Goal: Find contact information: Find contact information

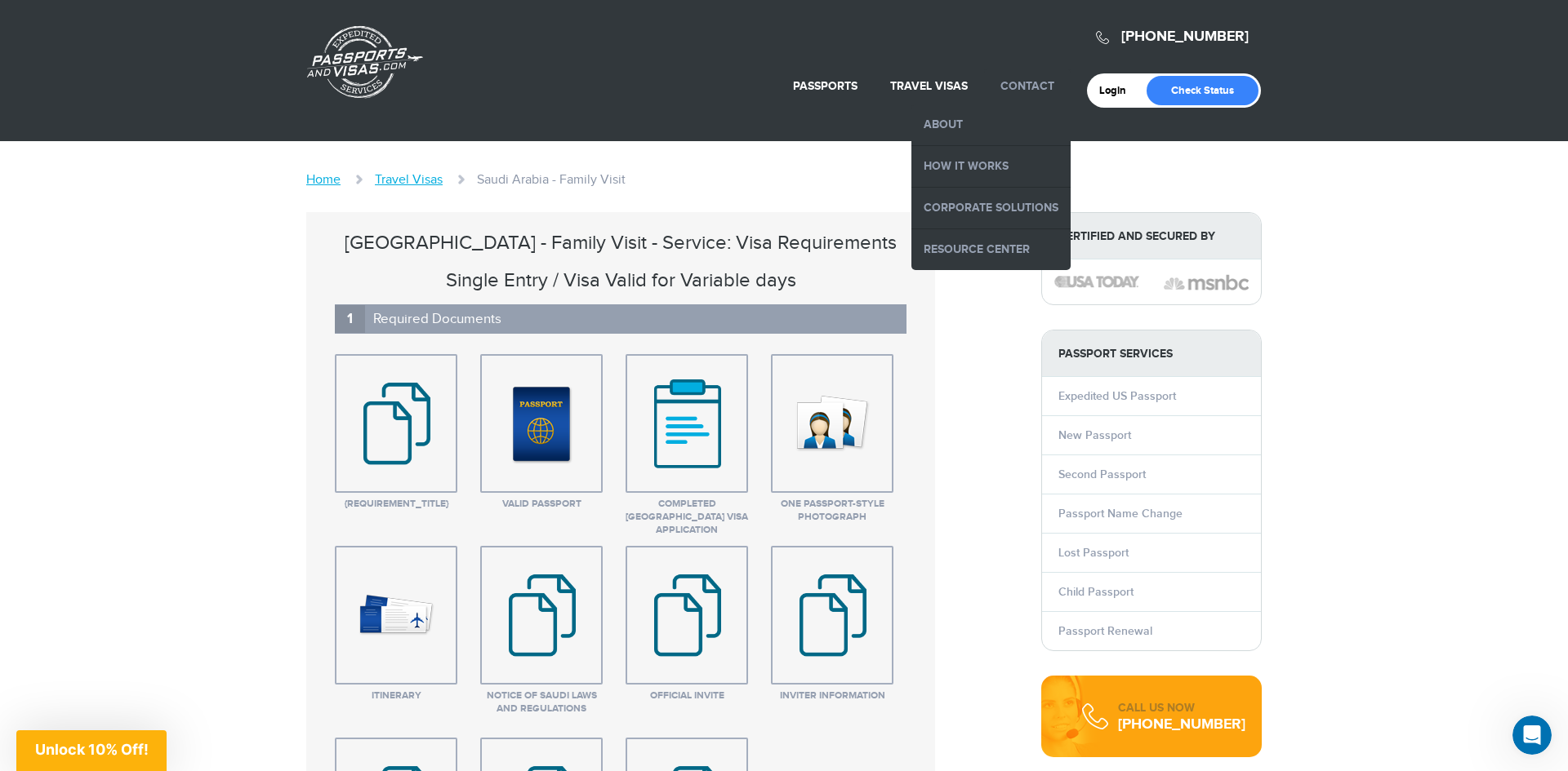
click at [1042, 90] on link "Contact" at bounding box center [1028, 85] width 54 height 14
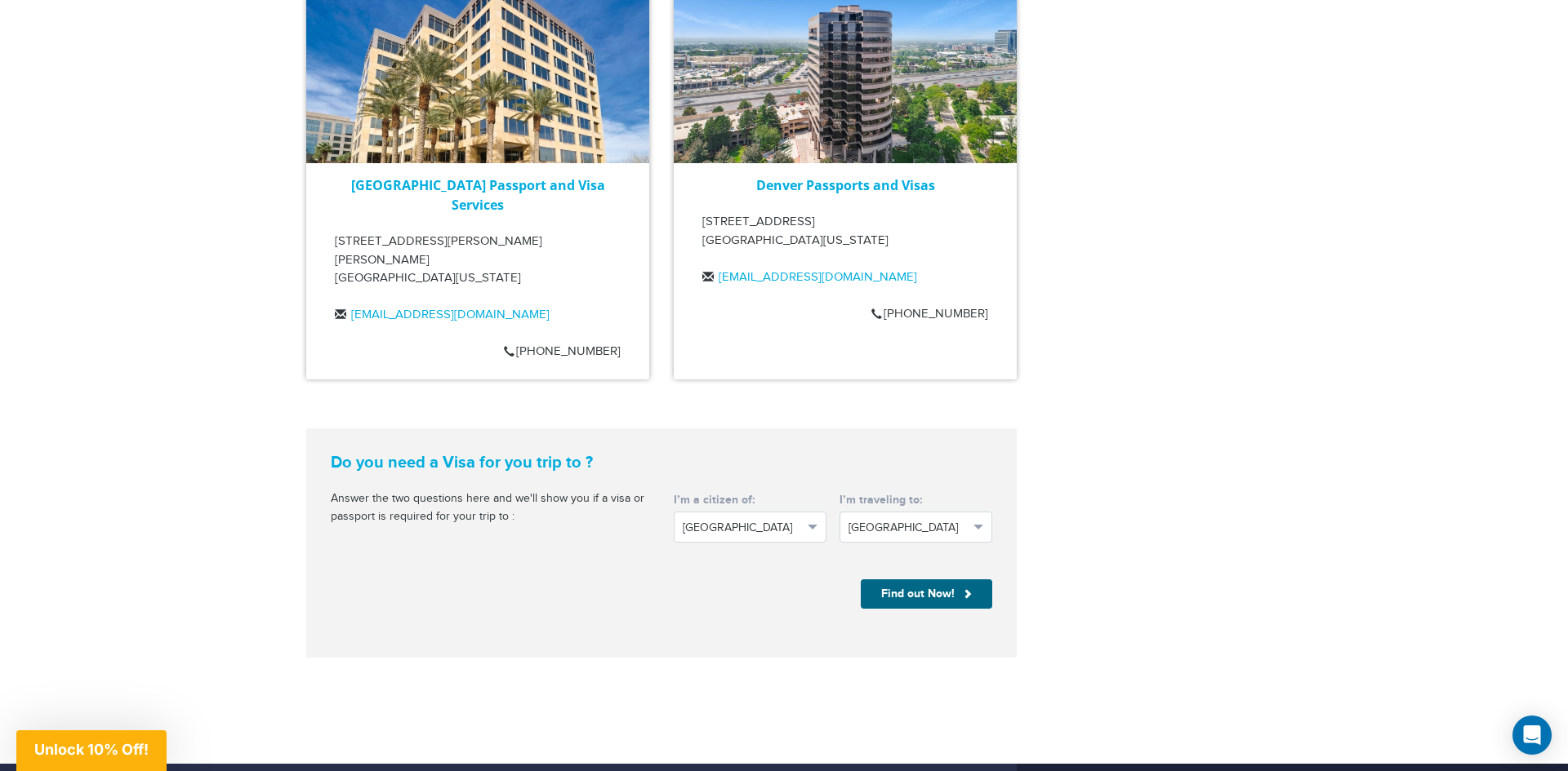
scroll to position [1557, 0]
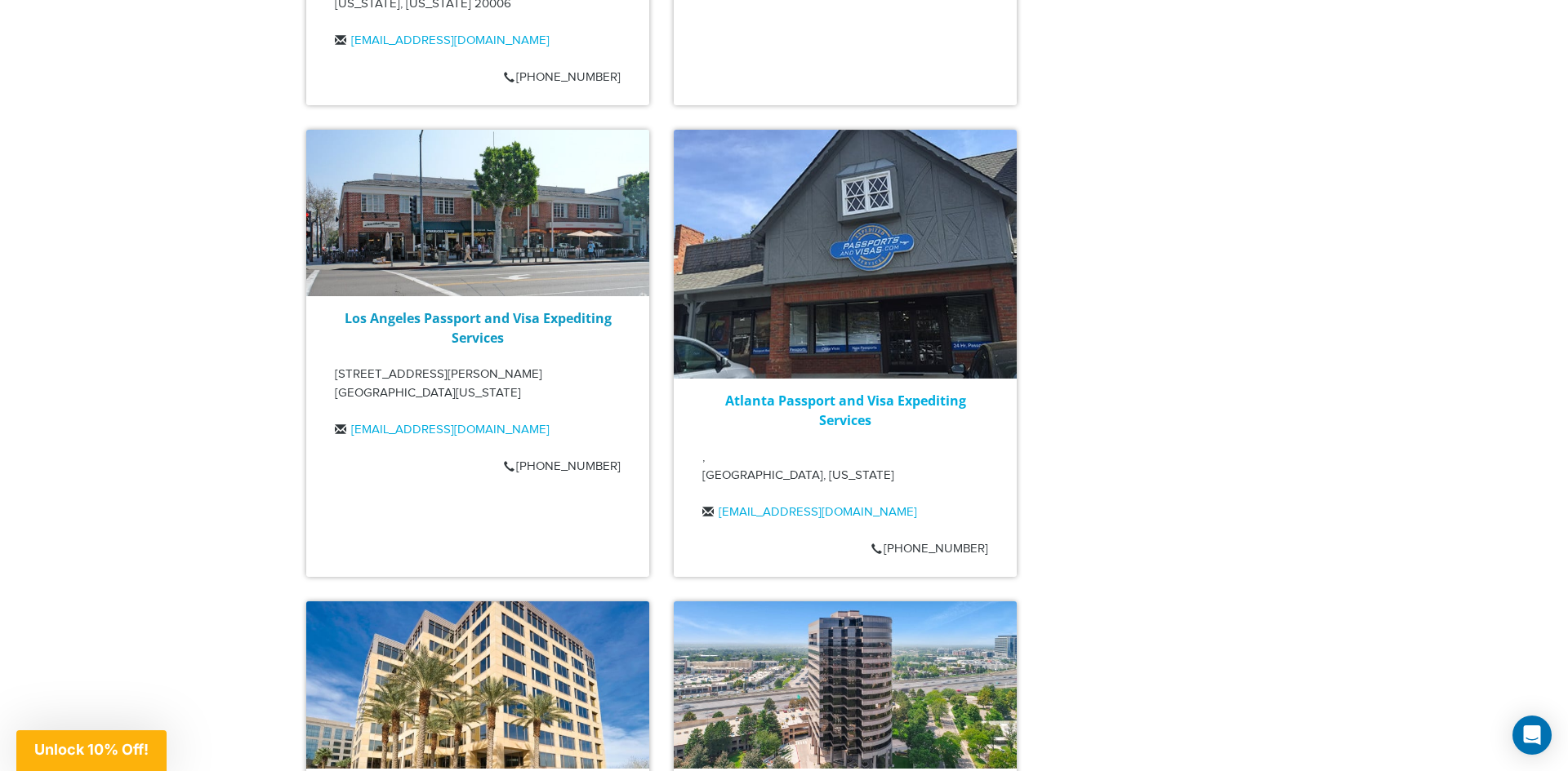
drag, startPoint x: 567, startPoint y: 329, endPoint x: 485, endPoint y: 316, distance: 83.0
click at [566, 328] on div "Los Angeles Passport and Visa Expediting Services 204 S Beverly Drive, Suite 10…" at bounding box center [477, 379] width 343 height 144
click at [526, 401] on div "Los Angeles Passport and Visa Expediting Services 204 S Beverly Drive, Suite 10…" at bounding box center [477, 379] width 343 height 144
drag, startPoint x: 523, startPoint y: 413, endPoint x: 344, endPoint y: 424, distance: 179.3
click at [342, 427] on div "Los Angeles Passport and Visa Expediting Services 204 S Beverly Drive, Suite 10…" at bounding box center [477, 379] width 343 height 144
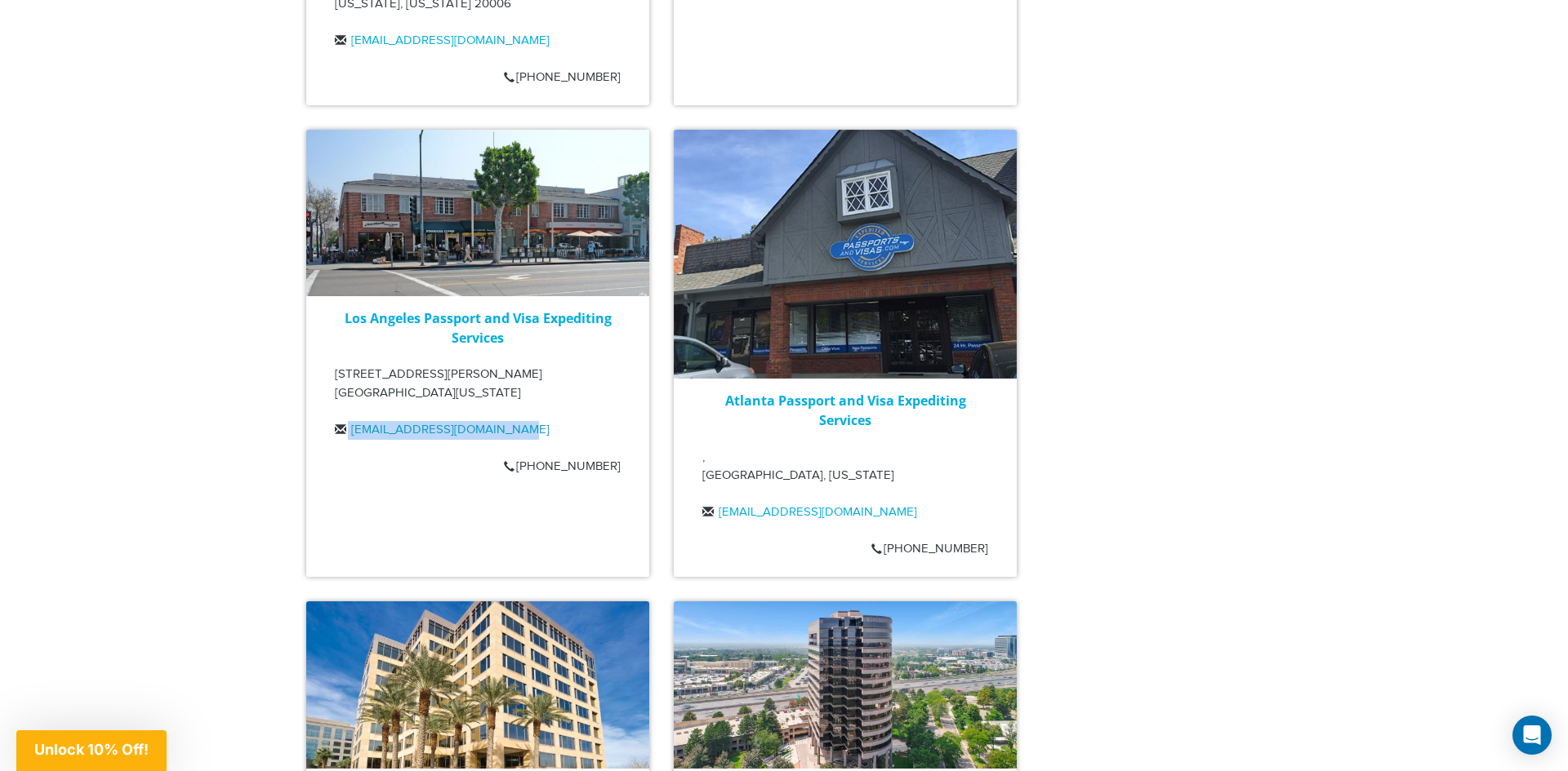
copy div "info@passportsandvisas.com"
